Goal: Information Seeking & Learning: Find specific page/section

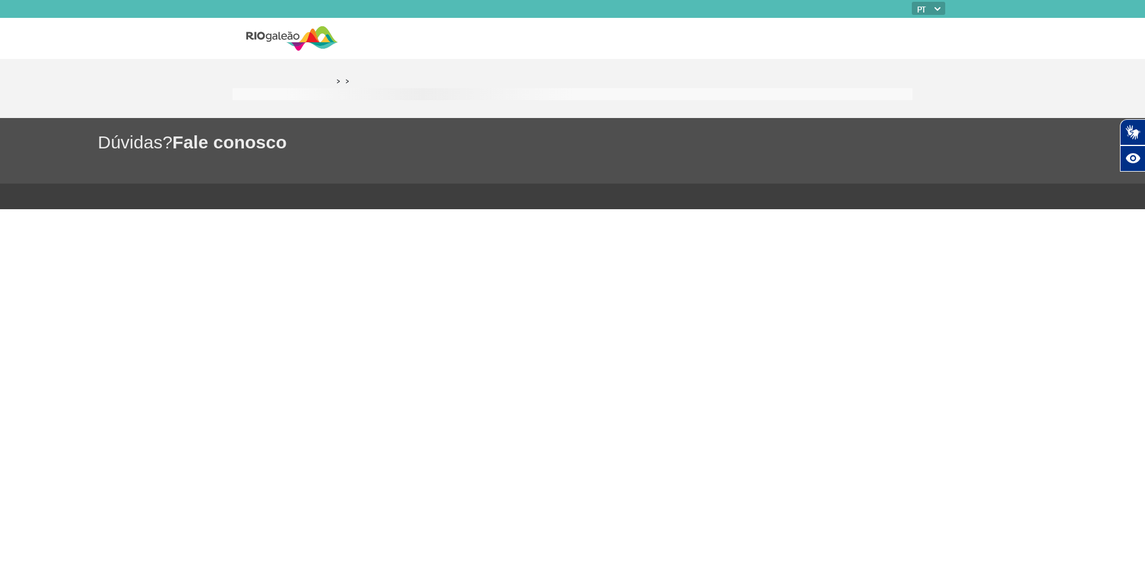
click at [348, 84] on link ">" at bounding box center [347, 81] width 4 height 14
click at [230, 142] on span "Fale conosco" at bounding box center [229, 142] width 115 height 20
click at [135, 137] on h1 "Dúvidas? Fale conosco" at bounding box center [621, 142] width 1047 height 24
click at [335, 177] on div "Dúvidas? Fale conosco" at bounding box center [572, 151] width 1145 height 66
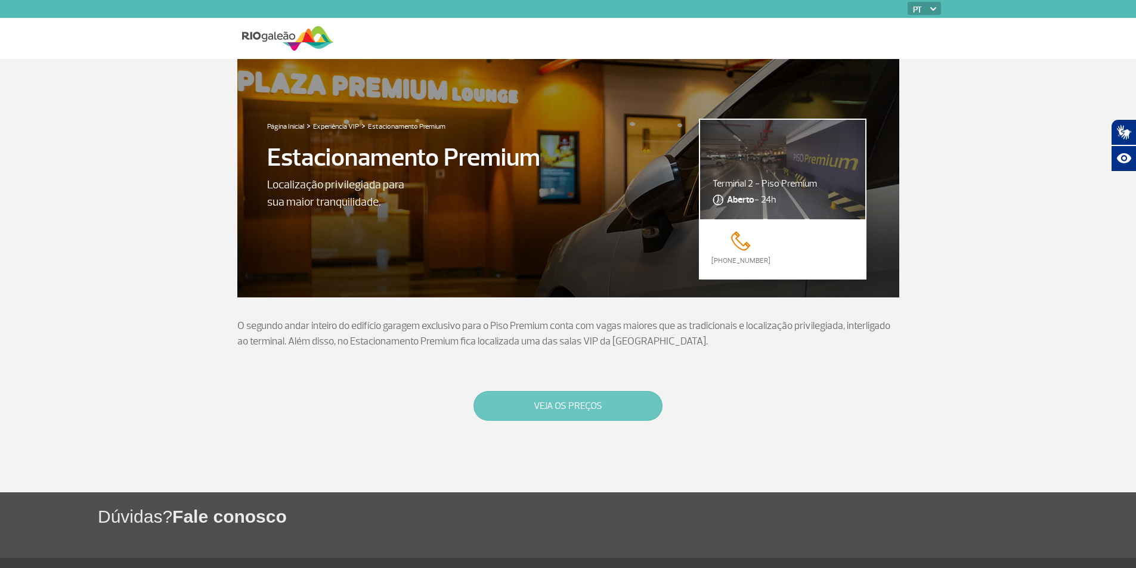
click at [561, 409] on button "VEJA OS PREÇOS" at bounding box center [568, 406] width 189 height 30
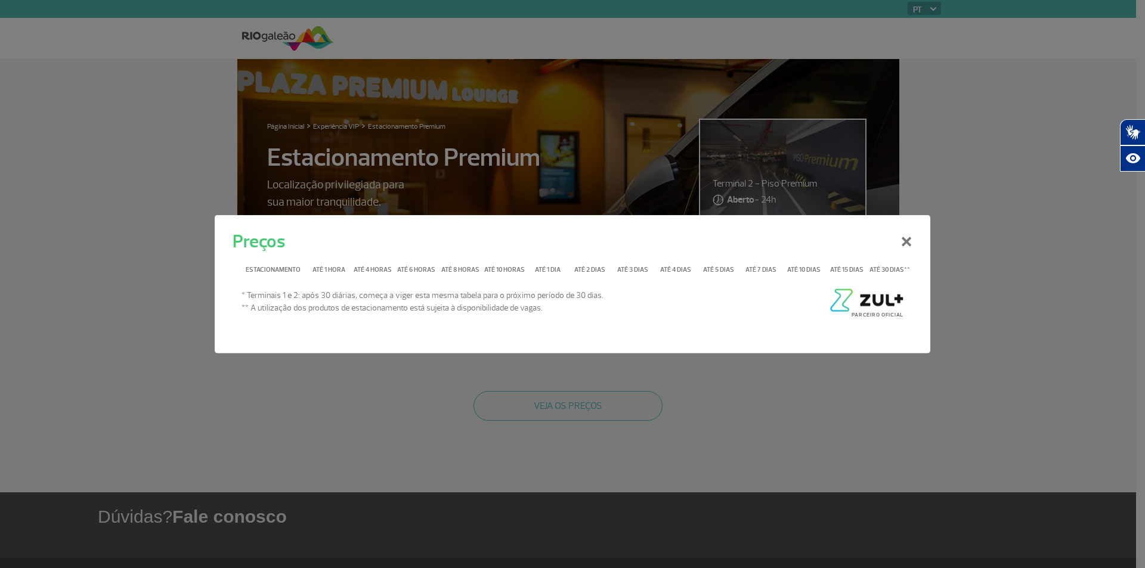
click at [335, 313] on span "** A utilização dos produtos de estacionamento está sujeita à disponibilidade d…" at bounding box center [423, 307] width 362 height 13
click at [601, 357] on div "Preços × Estacionamento Até 1 hora Até 4 horas Até 6 horas Até 8 horas Até 10 h…" at bounding box center [572, 284] width 1145 height 568
click at [908, 241] on button "×" at bounding box center [906, 239] width 31 height 43
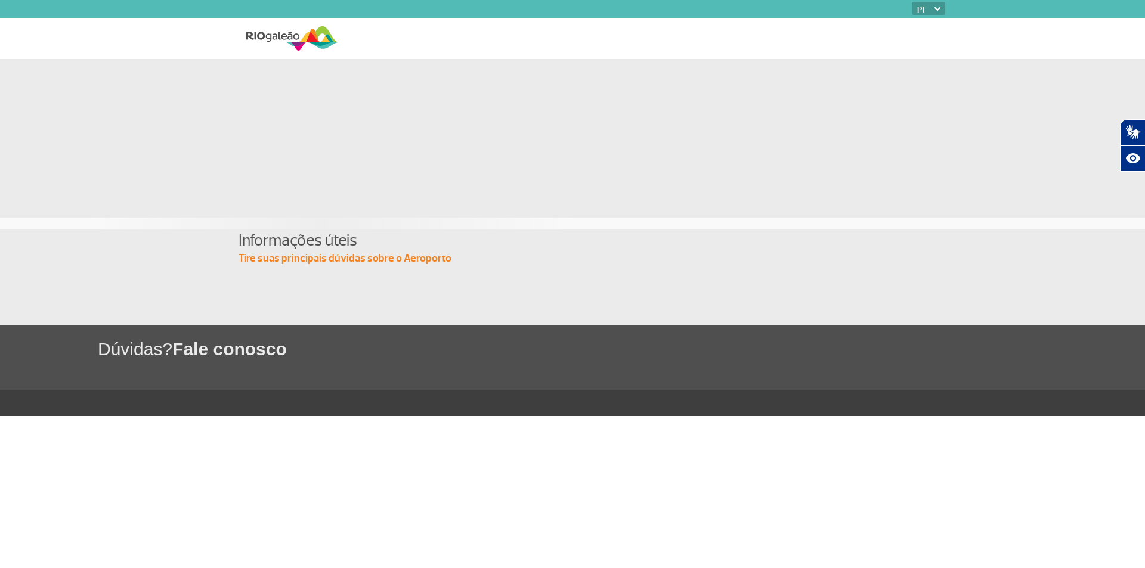
click at [274, 38] on img at bounding box center [292, 38] width 92 height 29
drag, startPoint x: 301, startPoint y: 258, endPoint x: 292, endPoint y: 165, distance: 92.9
click at [300, 258] on p "Tire suas principais dúvidas sobre o Aeroporto" at bounding box center [573, 259] width 668 height 14
click at [453, 147] on div at bounding box center [573, 127] width 662 height 136
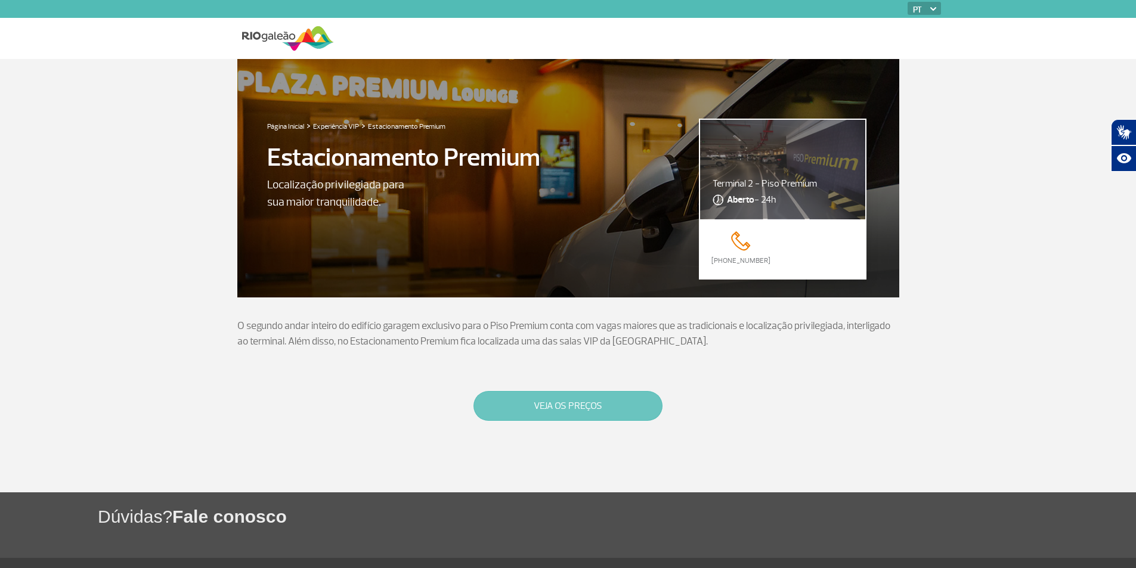
click at [543, 411] on button "VEJA OS PREÇOS" at bounding box center [568, 406] width 189 height 30
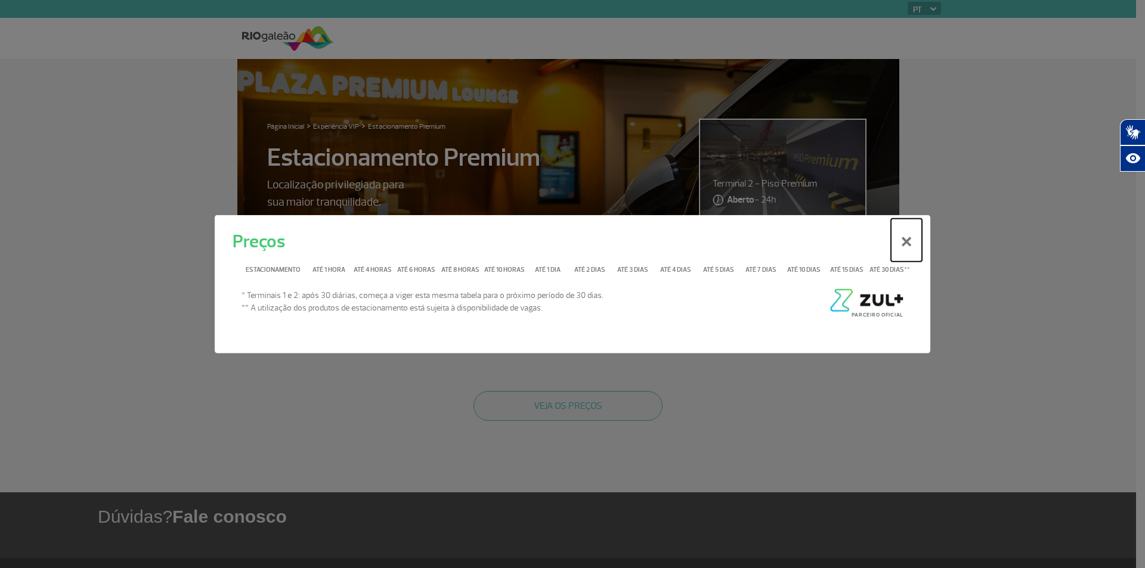
click at [909, 239] on button "×" at bounding box center [906, 239] width 31 height 43
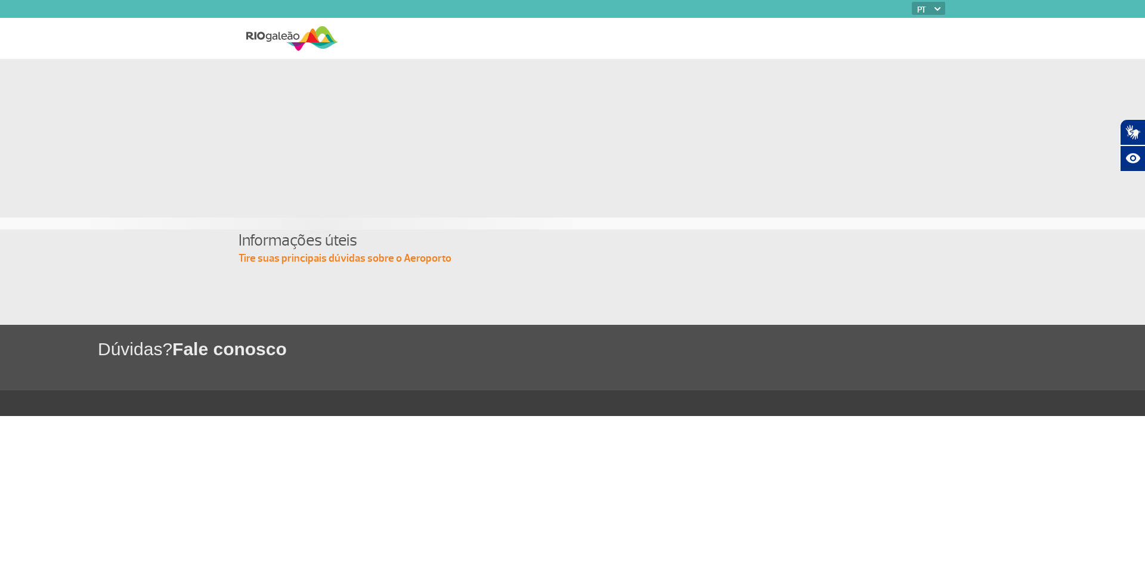
click at [274, 30] on img at bounding box center [292, 38] width 92 height 29
